Goal: Task Accomplishment & Management: Manage account settings

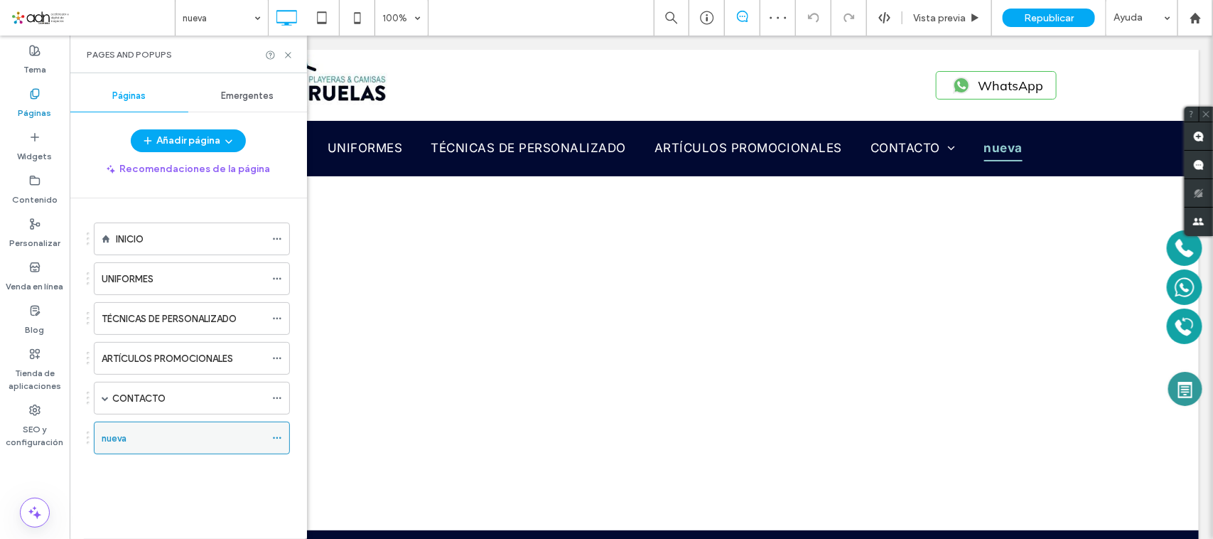
click at [281, 443] on icon at bounding box center [277, 438] width 10 height 10
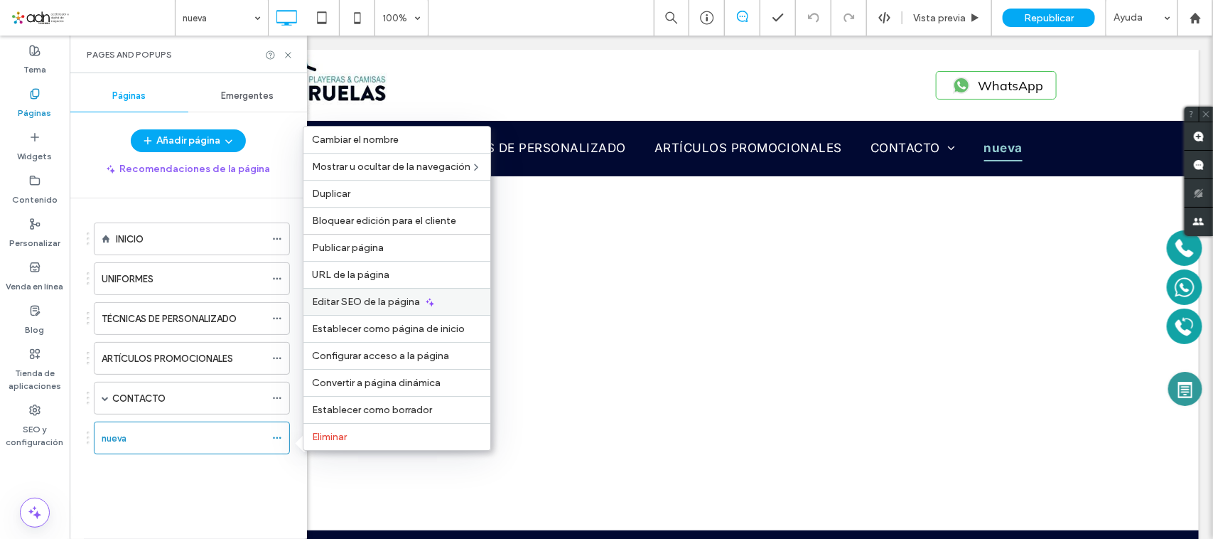
click at [424, 302] on icon at bounding box center [429, 301] width 11 height 11
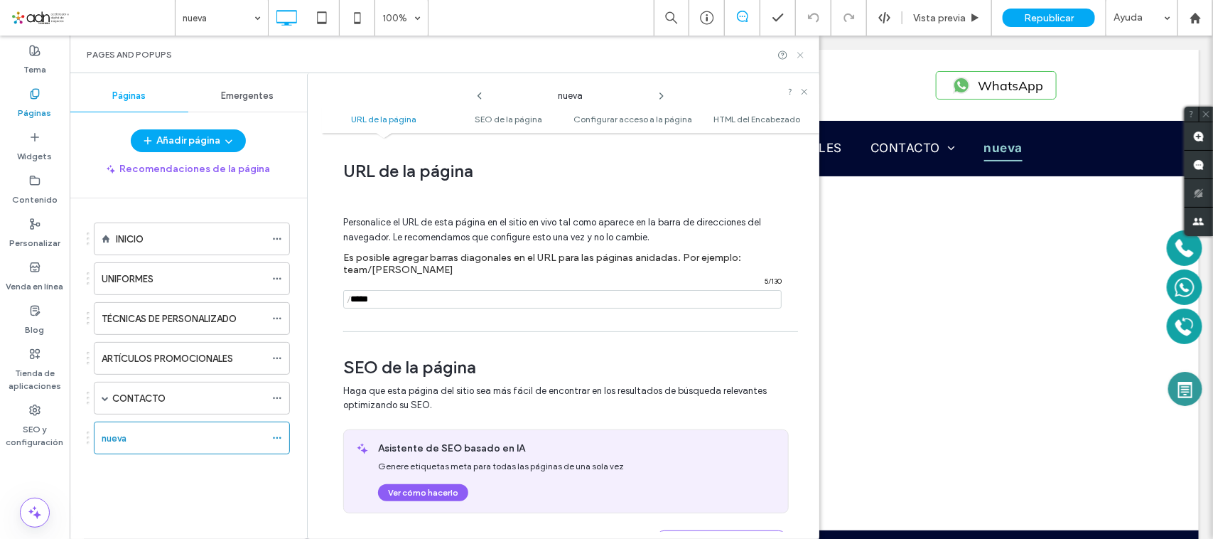
drag, startPoint x: 802, startPoint y: 53, endPoint x: 706, endPoint y: 43, distance: 96.5
click at [802, 53] on use at bounding box center [800, 55] width 6 height 6
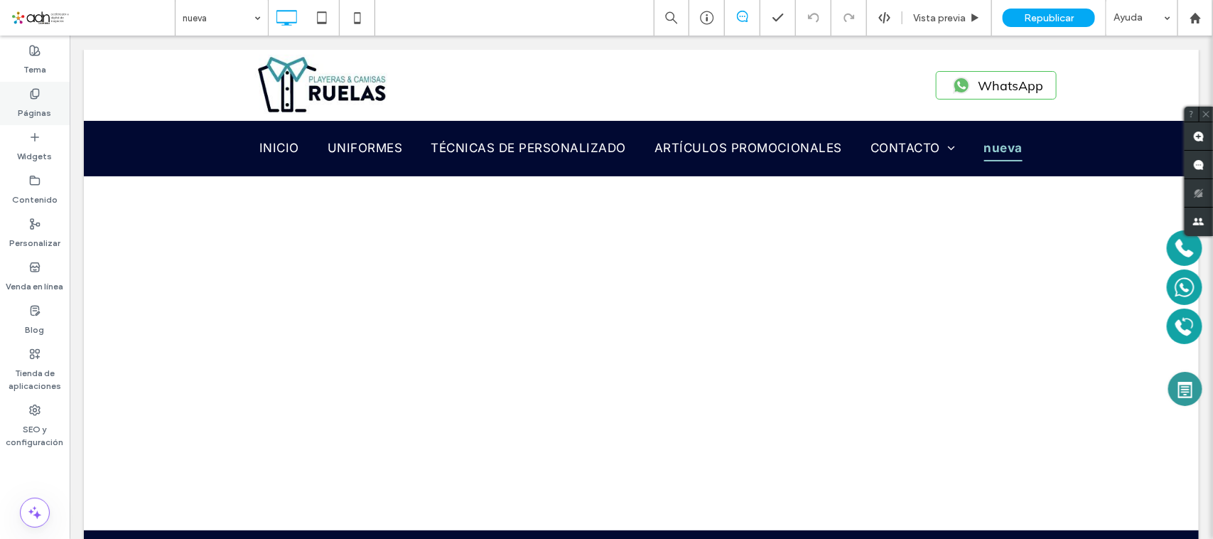
click at [41, 97] on div "Páginas" at bounding box center [35, 103] width 70 height 43
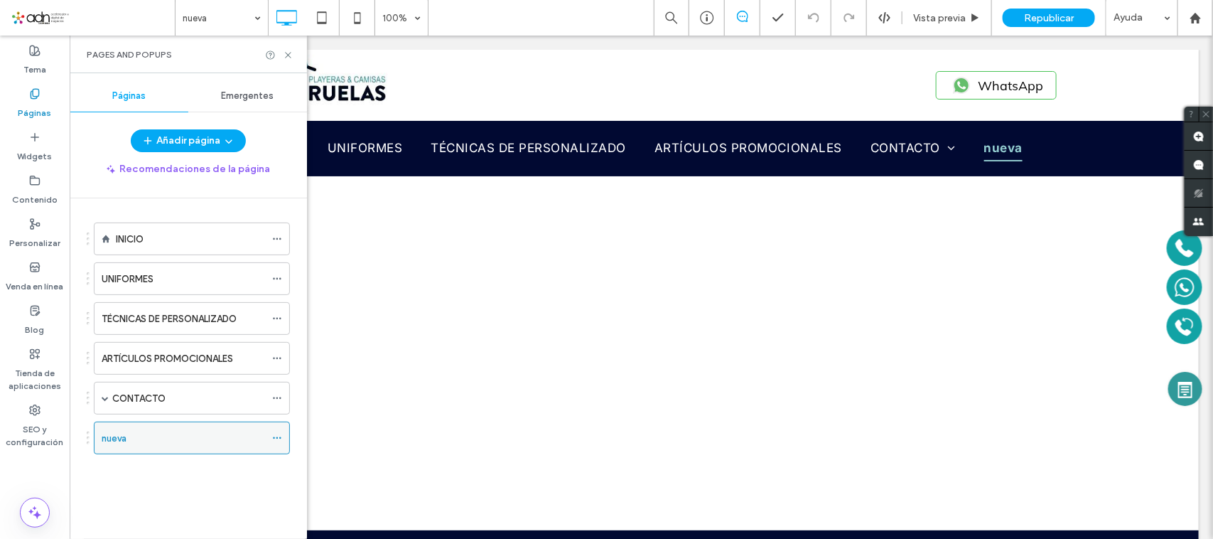
click at [283, 432] on div at bounding box center [280, 437] width 17 height 21
click at [278, 443] on icon at bounding box center [277, 438] width 10 height 10
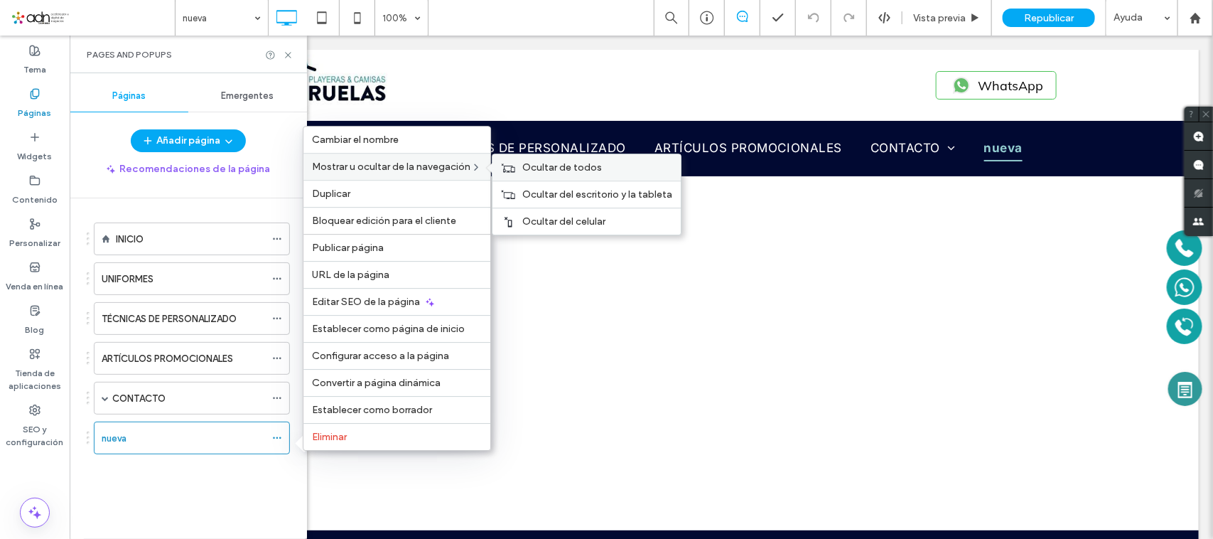
click at [579, 161] on span "Ocultar de todos" at bounding box center [562, 167] width 80 height 12
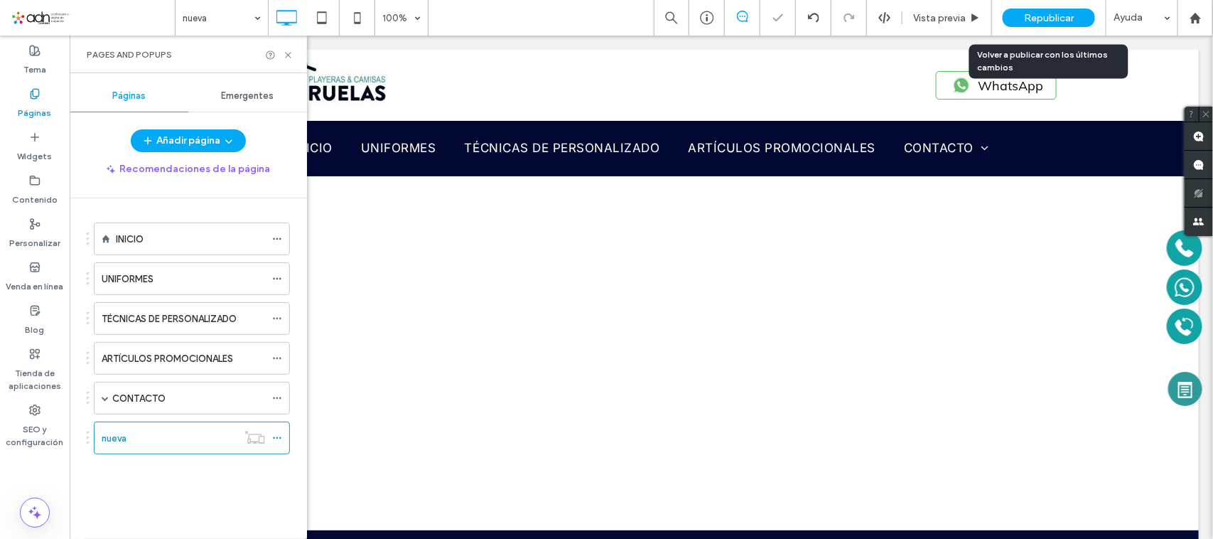
click at [1045, 18] on span "Republicar" at bounding box center [1049, 18] width 50 height 12
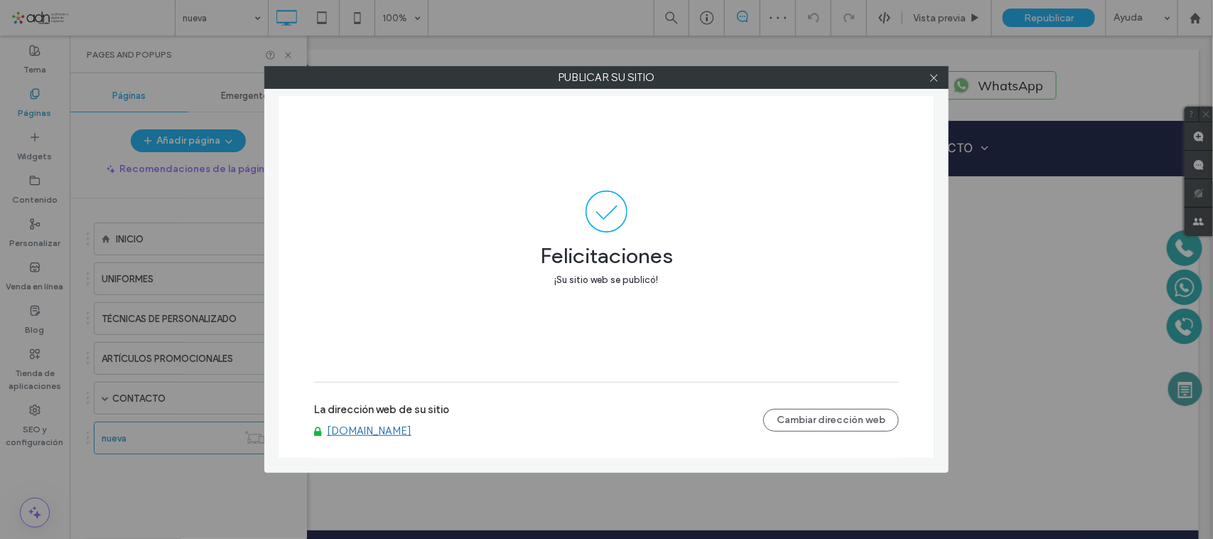
drag, startPoint x: 414, startPoint y: 432, endPoint x: 414, endPoint y: 412, distance: 19.9
click at [411, 433] on link "www.playerasycamisasruelasqro.com" at bounding box center [369, 430] width 85 height 13
click at [935, 71] on span at bounding box center [934, 77] width 11 height 21
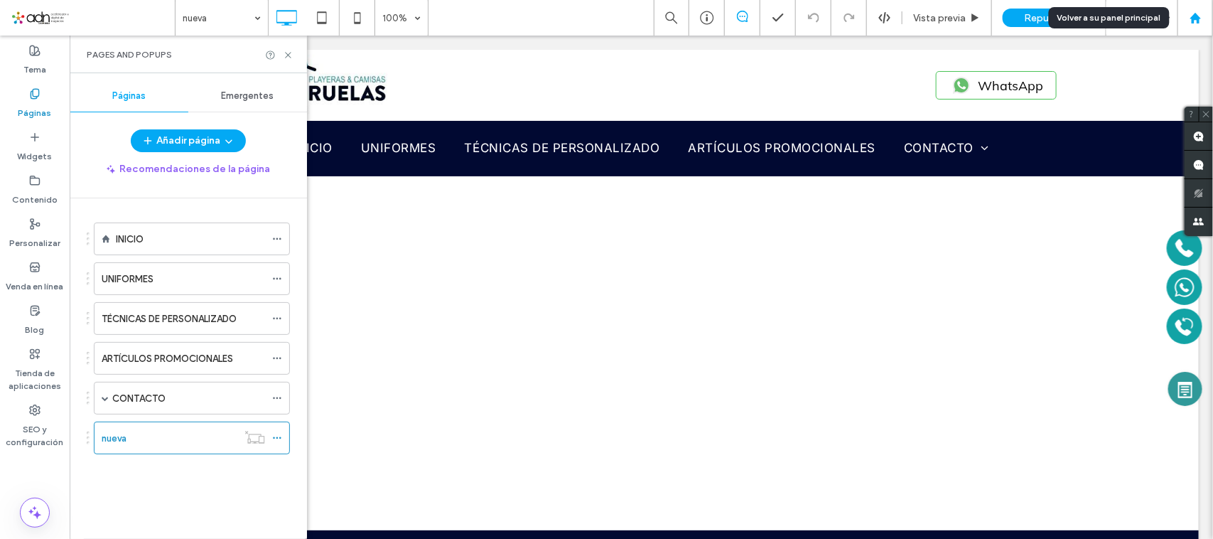
click at [1209, 9] on div at bounding box center [1195, 18] width 36 height 36
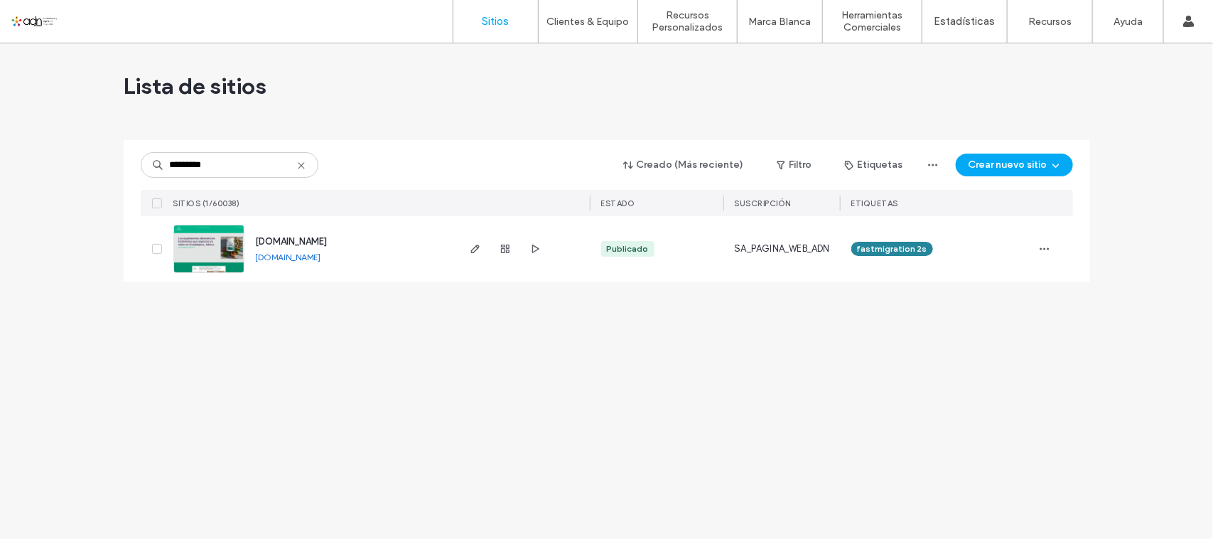
click at [289, 258] on link "[DOMAIN_NAME]" at bounding box center [288, 257] width 65 height 11
click at [203, 244] on img at bounding box center [209, 273] width 70 height 97
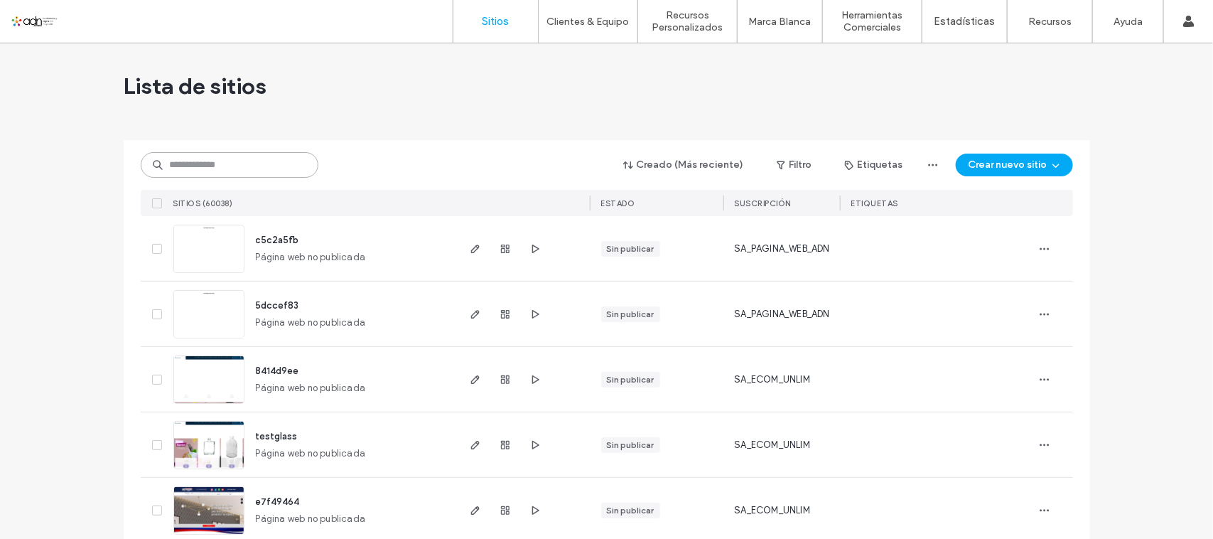
click at [247, 168] on input at bounding box center [230, 165] width 178 height 26
paste input "**********"
type input "**********"
click at [247, 168] on input "**********" at bounding box center [230, 165] width 178 height 26
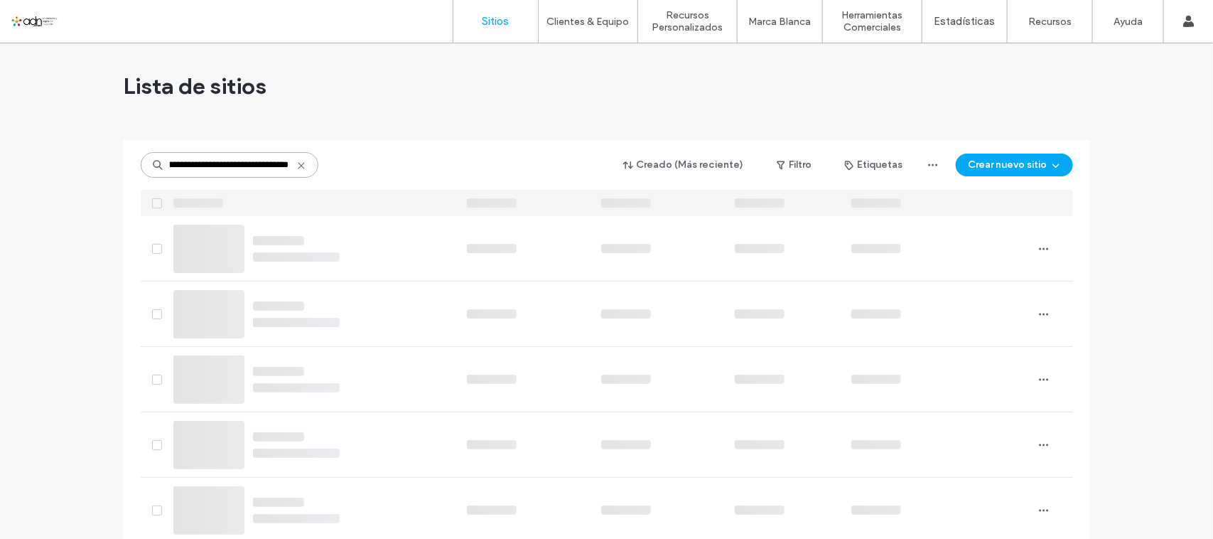
click at [247, 168] on input "**********" at bounding box center [230, 165] width 178 height 26
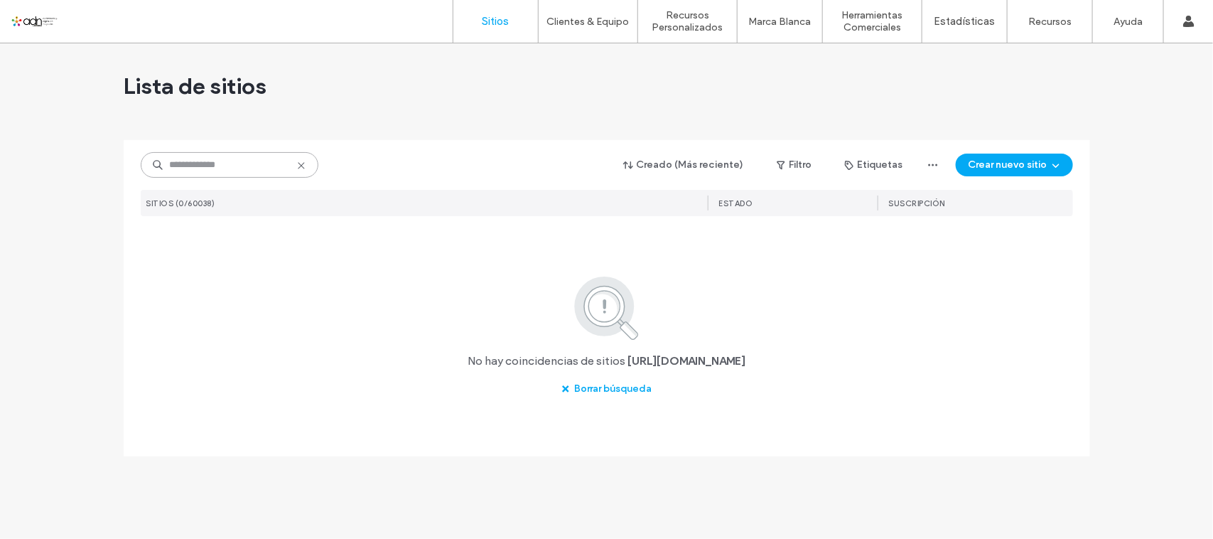
scroll to position [0, 0]
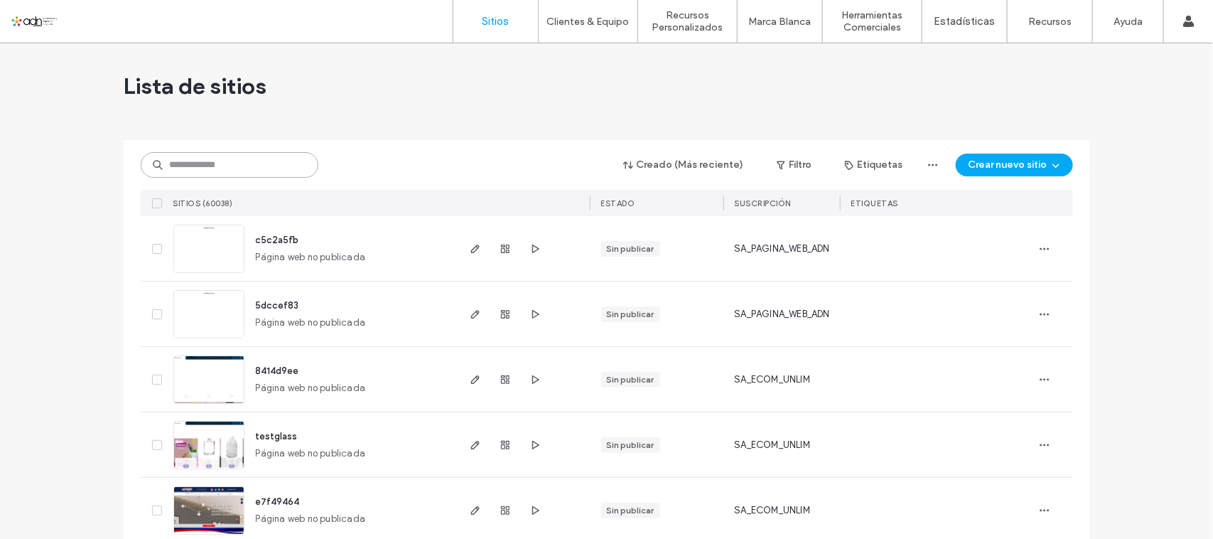
click at [231, 158] on input at bounding box center [230, 165] width 178 height 26
paste input "*********"
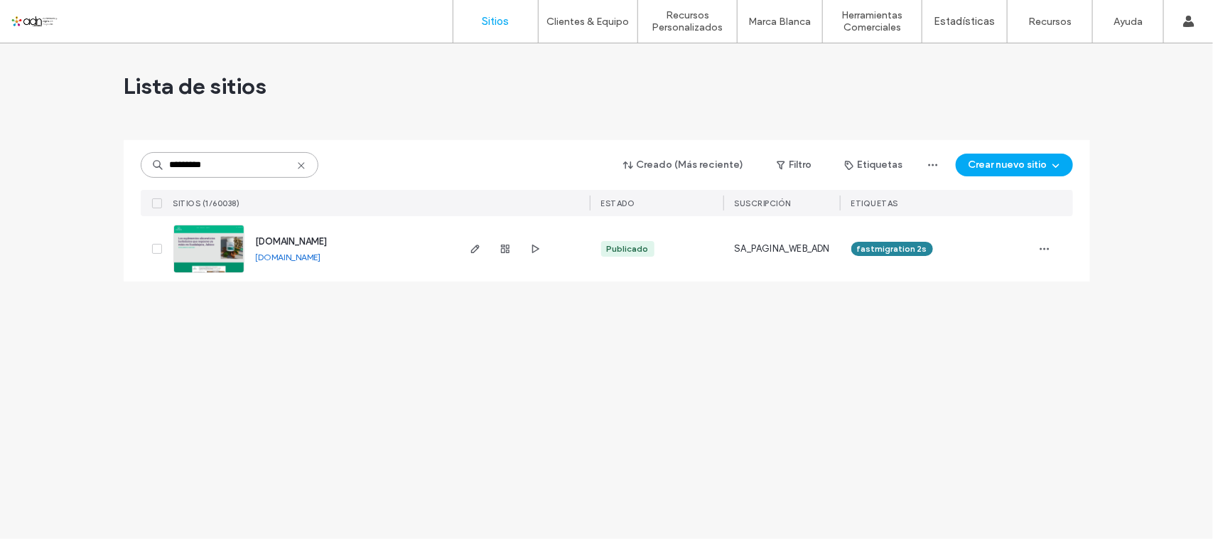
type input "*********"
click at [321, 257] on link "www.suplementonaturii.com" at bounding box center [288, 257] width 65 height 11
click at [502, 244] on icon "button" at bounding box center [505, 248] width 11 height 11
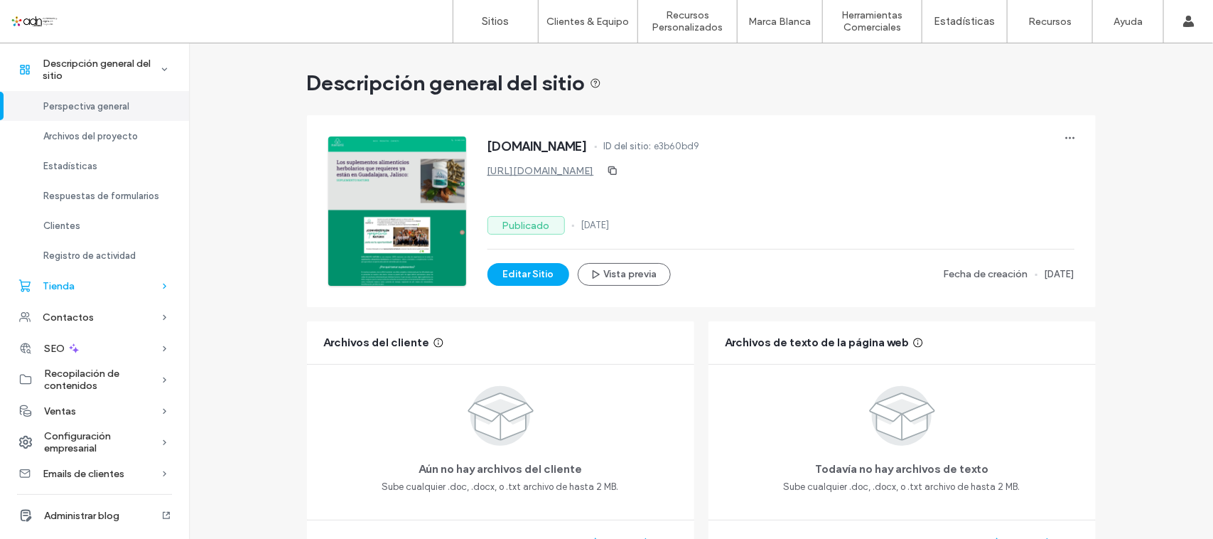
click at [97, 293] on div "Tienda" at bounding box center [94, 285] width 189 height 31
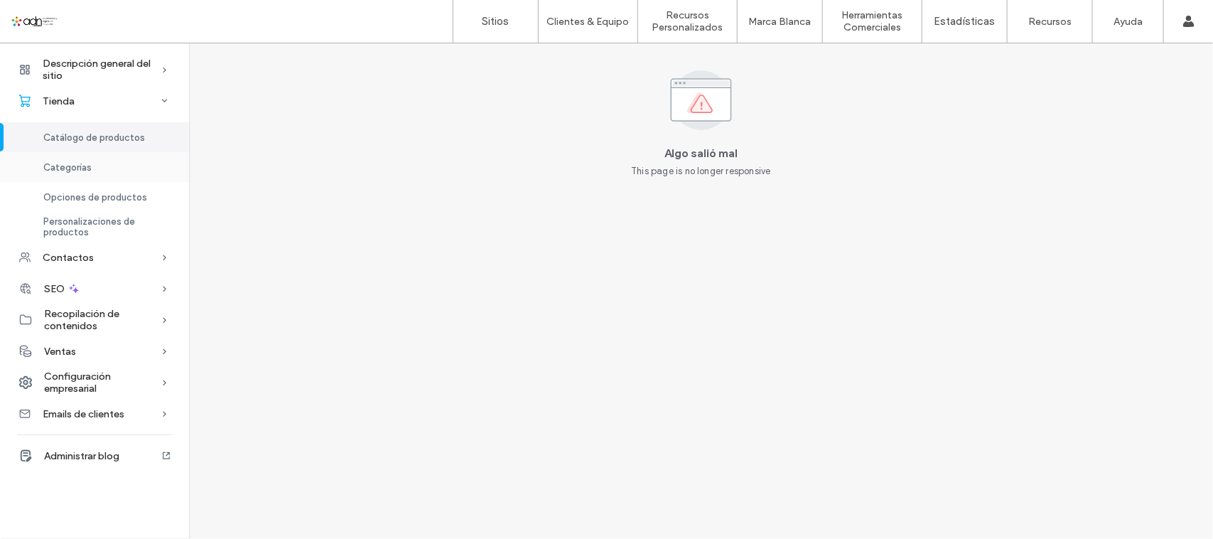
click at [64, 167] on span "Categorías" at bounding box center [67, 167] width 48 height 11
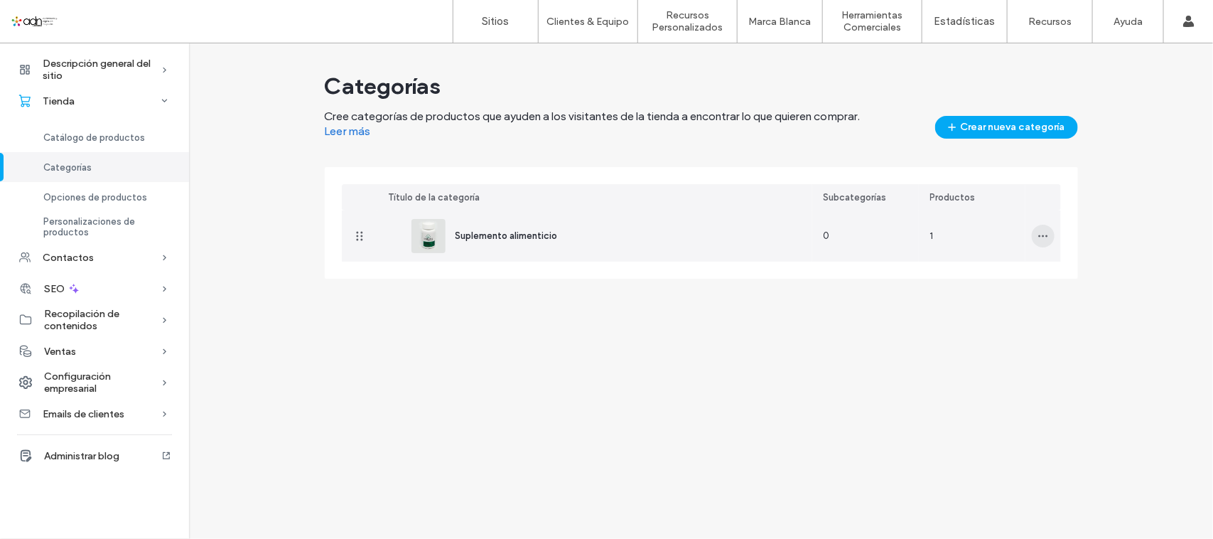
click at [1040, 239] on icon "button" at bounding box center [1043, 235] width 11 height 11
click at [1073, 299] on span "Suprimir categoría" at bounding box center [1101, 300] width 82 height 14
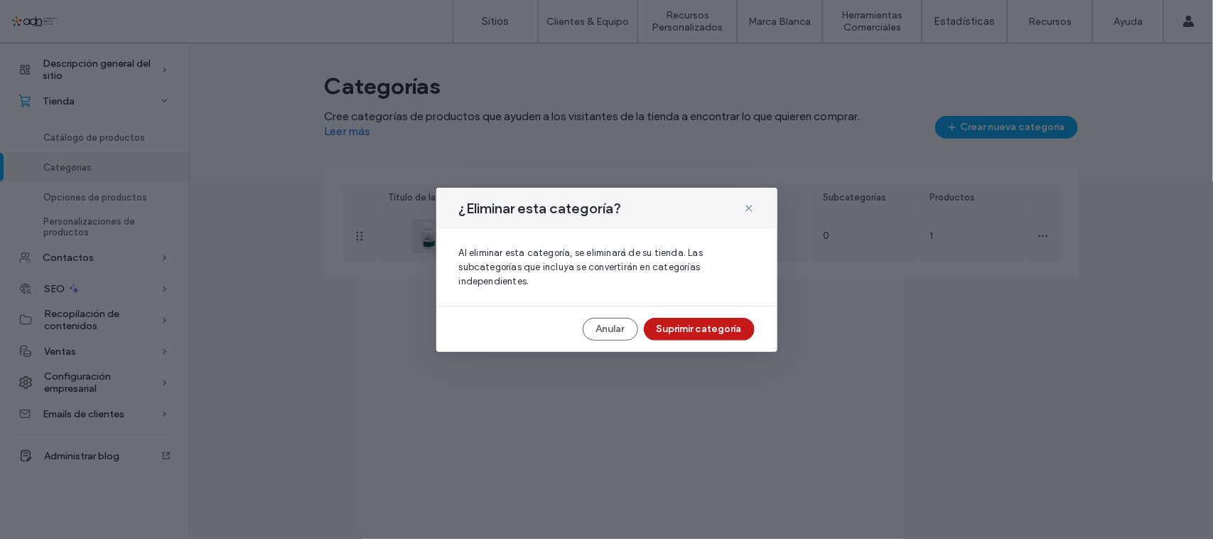
click at [706, 320] on button "Suprimir categoría" at bounding box center [699, 329] width 111 height 23
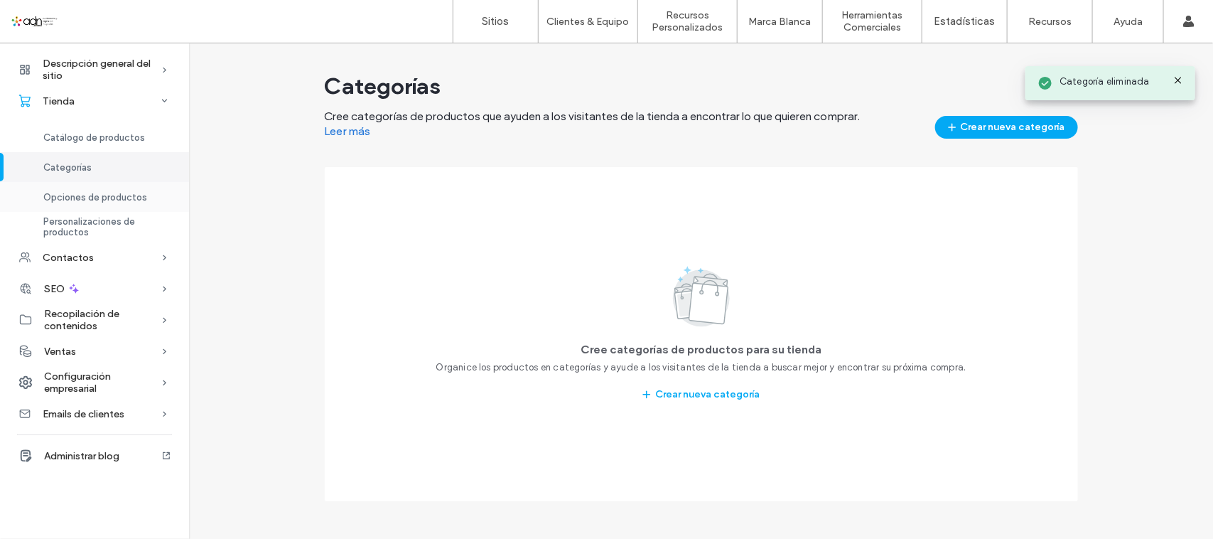
click at [103, 193] on span "Opciones de productos" at bounding box center [95, 197] width 104 height 11
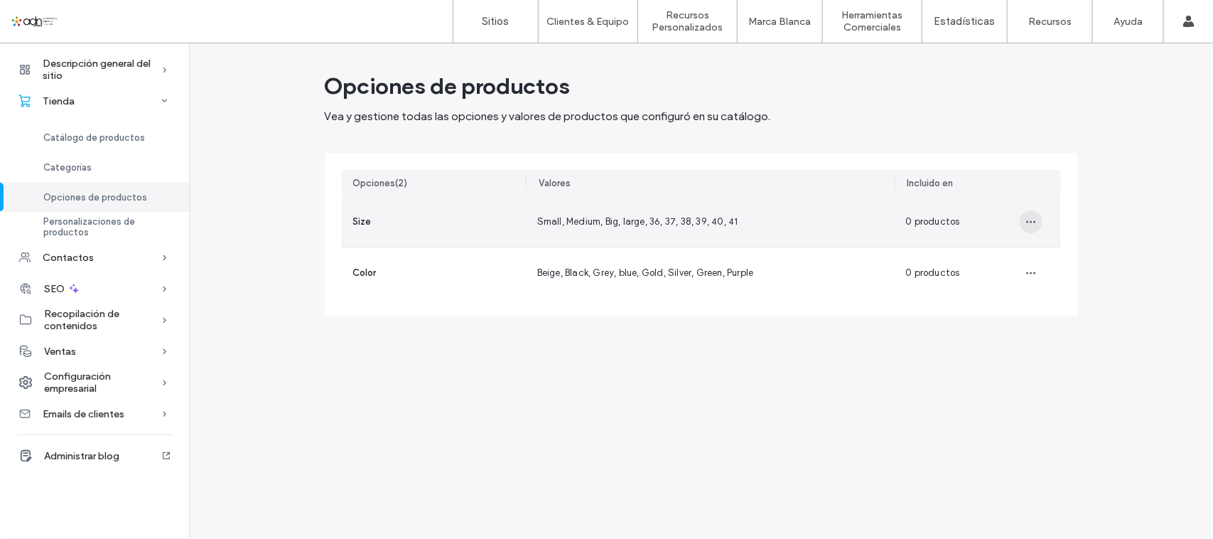
click at [1031, 219] on icon "button" at bounding box center [1030, 221] width 11 height 11
click at [1062, 296] on div "Eliminar opción" at bounding box center [1083, 284] width 126 height 27
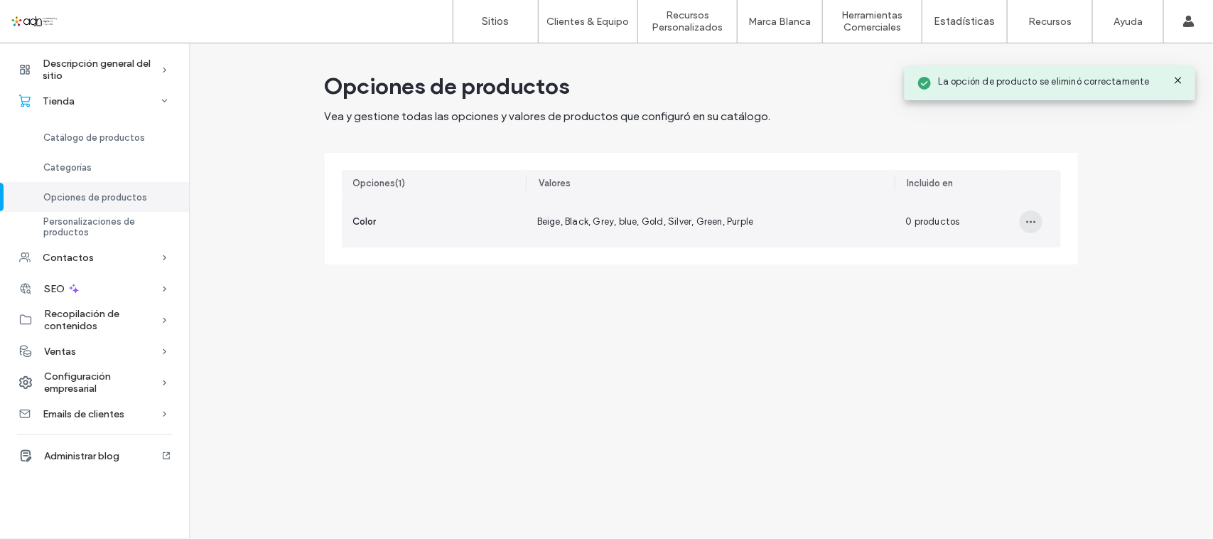
click at [1025, 226] on icon "button" at bounding box center [1030, 221] width 11 height 11
drag, startPoint x: 1055, startPoint y: 286, endPoint x: 456, endPoint y: 256, distance: 600.5
click at [1055, 286] on span "Eliminar opción" at bounding box center [1081, 286] width 65 height 14
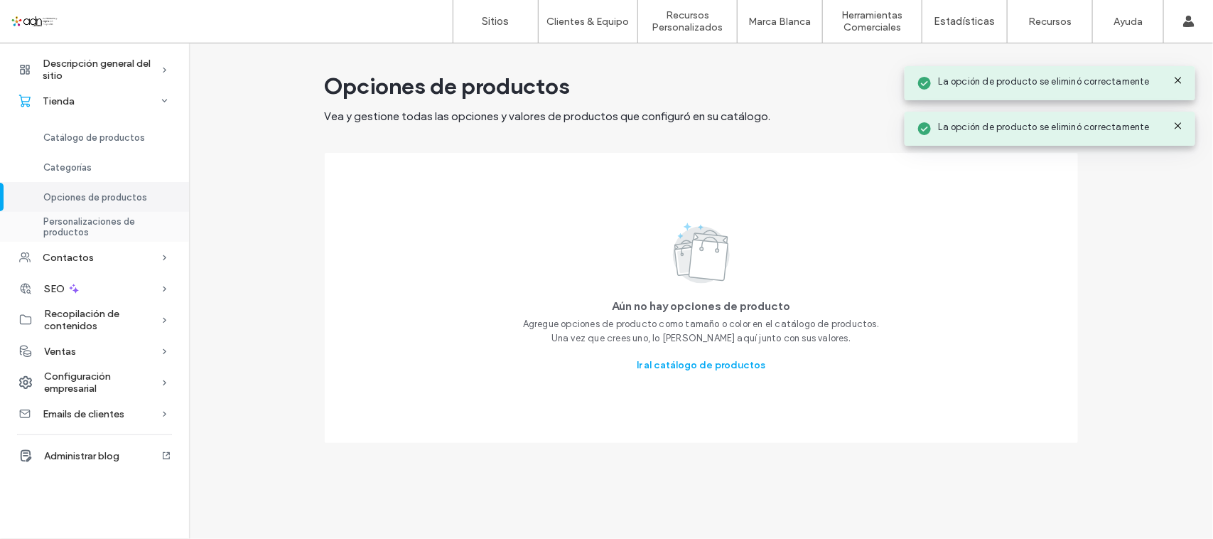
click at [122, 217] on span "Personalizaciones de productos" at bounding box center [107, 226] width 129 height 21
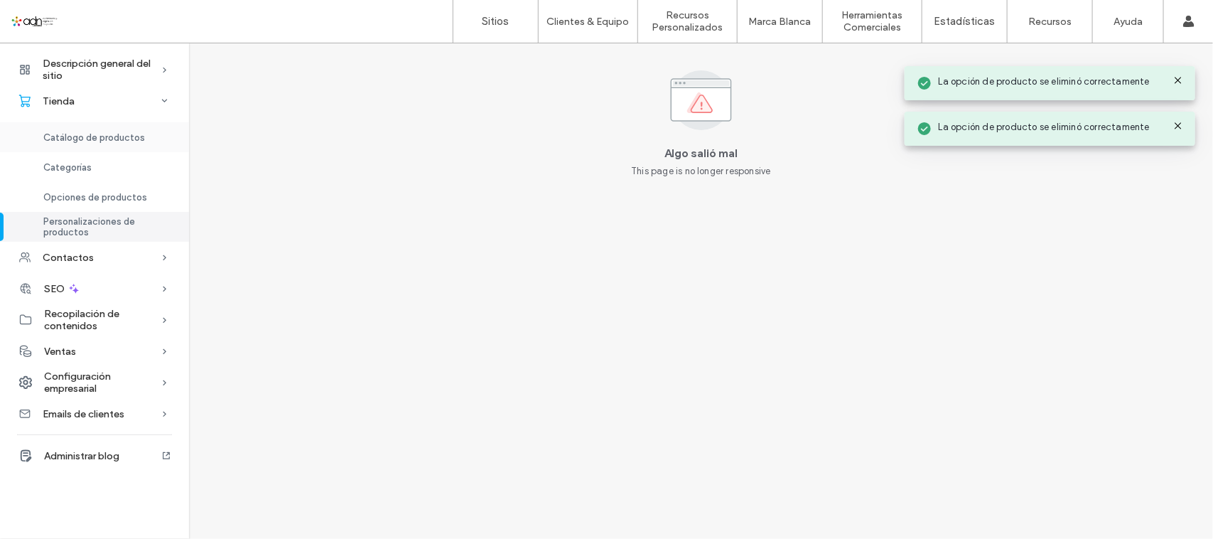
click at [134, 146] on div "Catálogo de productos" at bounding box center [94, 137] width 189 height 30
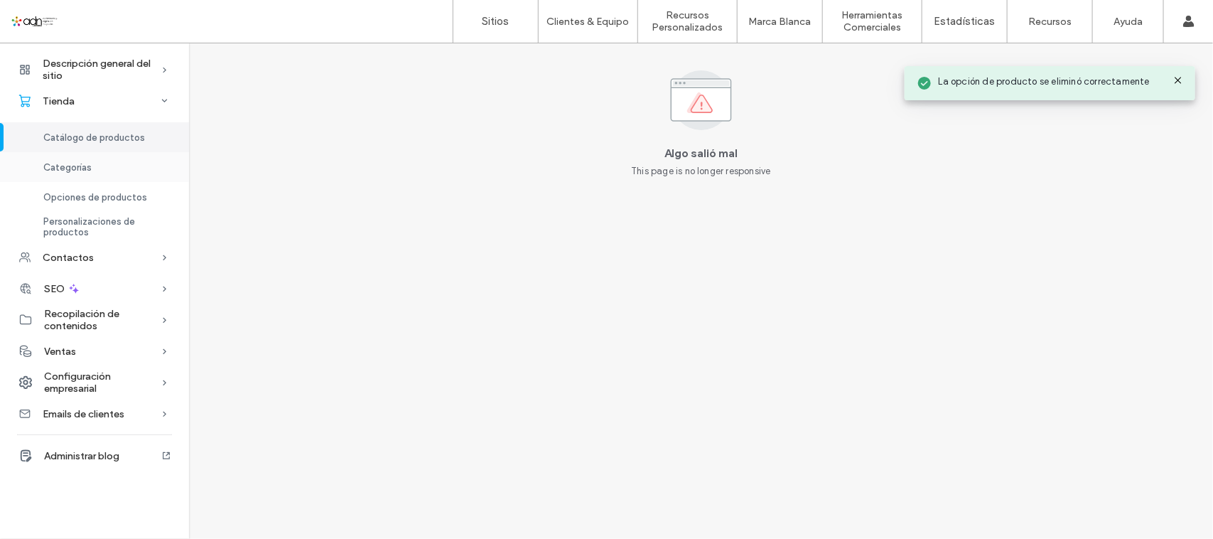
click at [119, 162] on div "Categorías" at bounding box center [94, 167] width 189 height 30
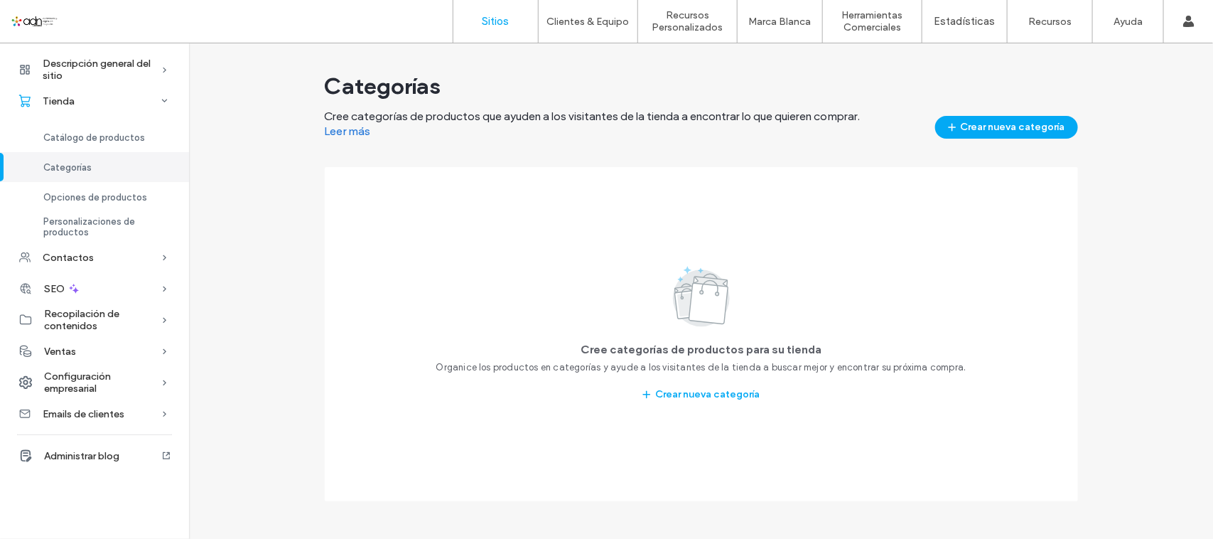
click at [492, 15] on label "Sitios" at bounding box center [496, 21] width 27 height 13
